Goal: Transaction & Acquisition: Purchase product/service

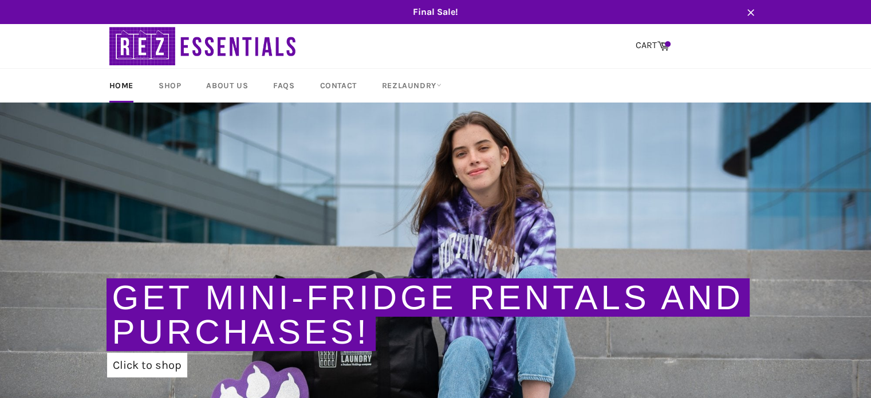
click at [218, 336] on link "Get Mini-Fridge Rentals and Purchases!" at bounding box center [428, 314] width 632 height 73
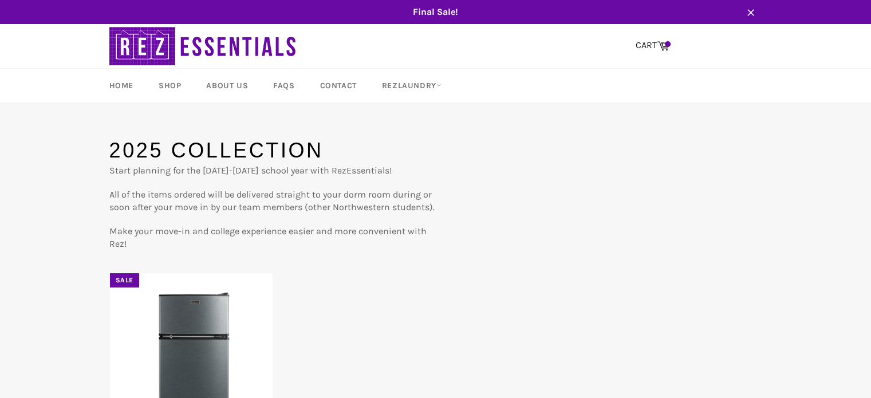
drag, startPoint x: 843, startPoint y: 125, endPoint x: 879, endPoint y: 168, distance: 56.1
click at [871, 168] on html "Skip to content Search Home Shop About Us FAQs Contact RezLaundry Expand menu C…" at bounding box center [435, 340] width 871 height 680
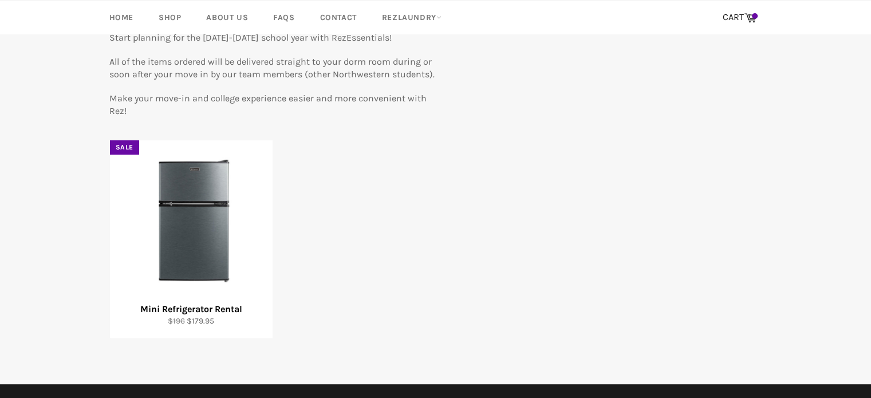
scroll to position [132, 0]
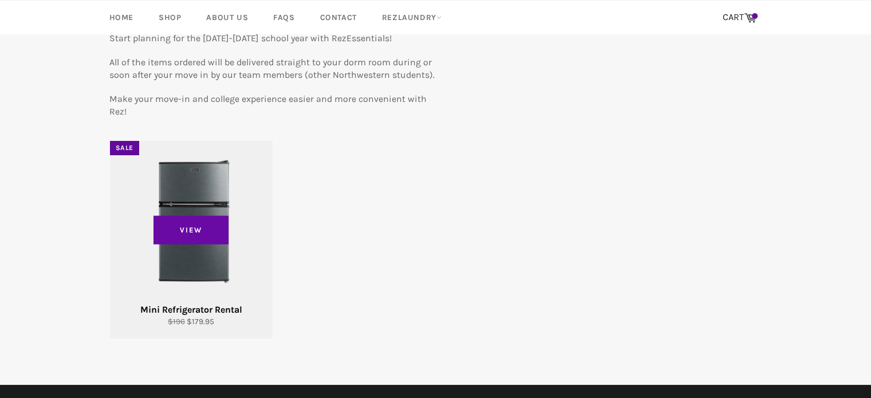
click at [243, 243] on div "View" at bounding box center [191, 240] width 163 height 198
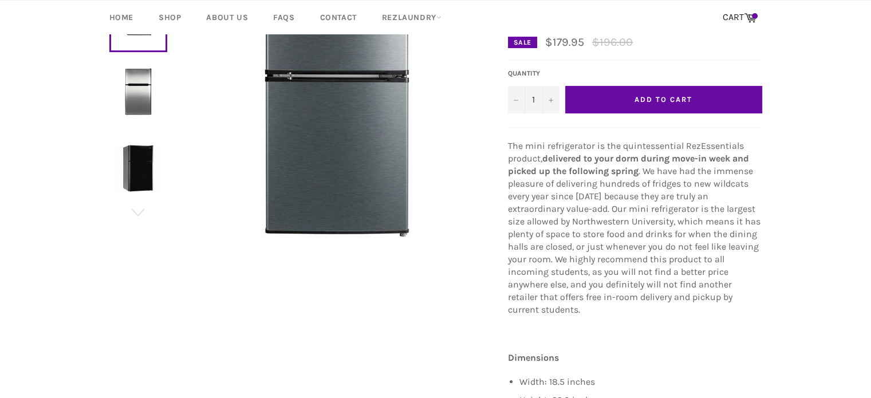
scroll to position [156, 0]
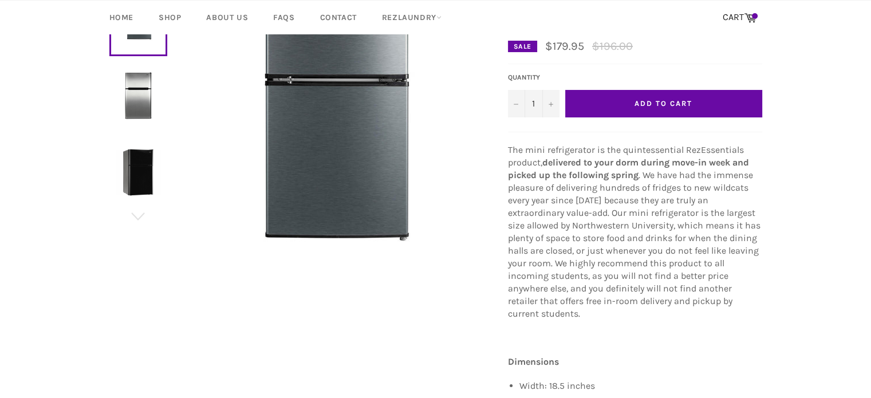
drag, startPoint x: 672, startPoint y: 121, endPoint x: 670, endPoint y: 89, distance: 32.2
click at [670, 89] on form "Default Title Default Title - $179.95 USD Quantity 1 − + Add to Cart" at bounding box center [635, 98] width 260 height 50
click at [665, 97] on button "Add to Cart" at bounding box center [663, 103] width 197 height 27
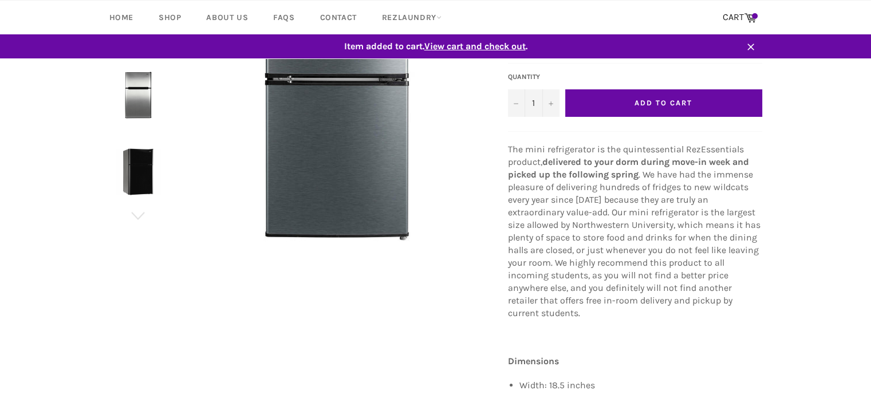
click at [513, 48] on span "View cart and check out" at bounding box center [474, 46] width 101 height 11
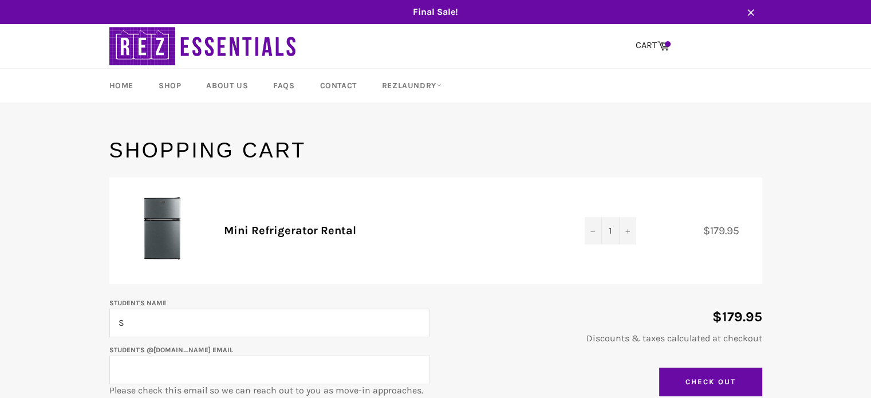
click at [186, 328] on input "S" at bounding box center [269, 323] width 321 height 29
type input "[PERSON_NAME]"
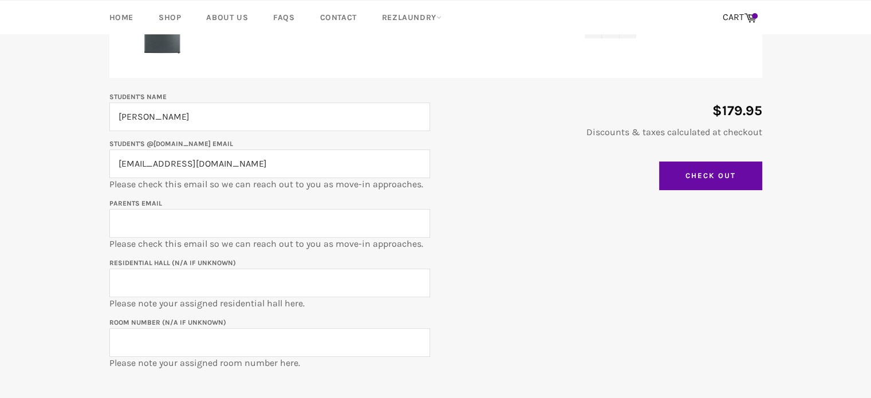
scroll to position [208, 0]
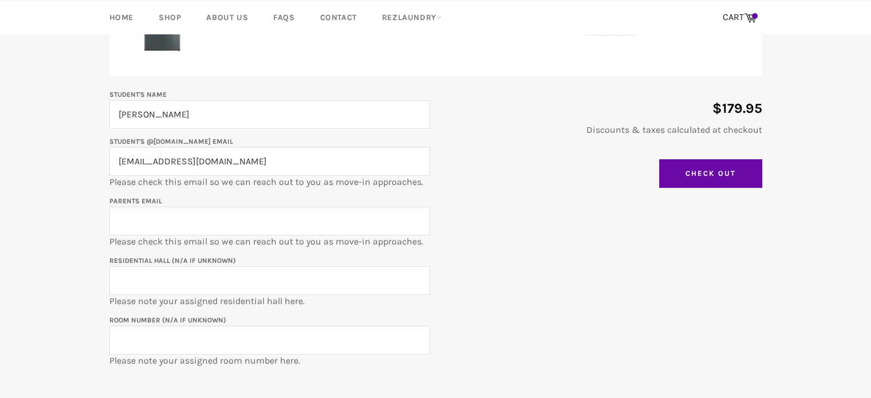
type input "stephanieberesford2028@u.northwestern.edu"
click at [338, 204] on p "Parents email Please check this email so we can reach out to you as move-in app…" at bounding box center [269, 221] width 321 height 54
click at [341, 216] on input "Parents email" at bounding box center [269, 221] width 321 height 29
type input "[EMAIL_ADDRESS][DOMAIN_NAME]"
type input "Allison Hall"
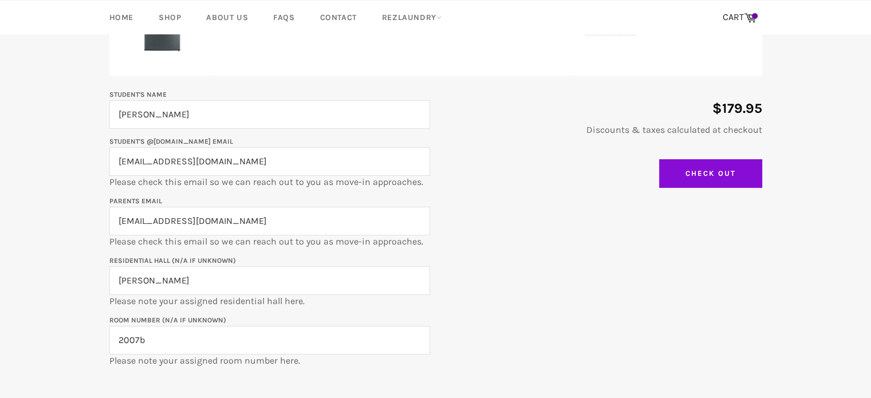
type input "2007b"
click at [703, 180] on input "Check Out" at bounding box center [710, 173] width 103 height 29
